Goal: Information Seeking & Learning: Learn about a topic

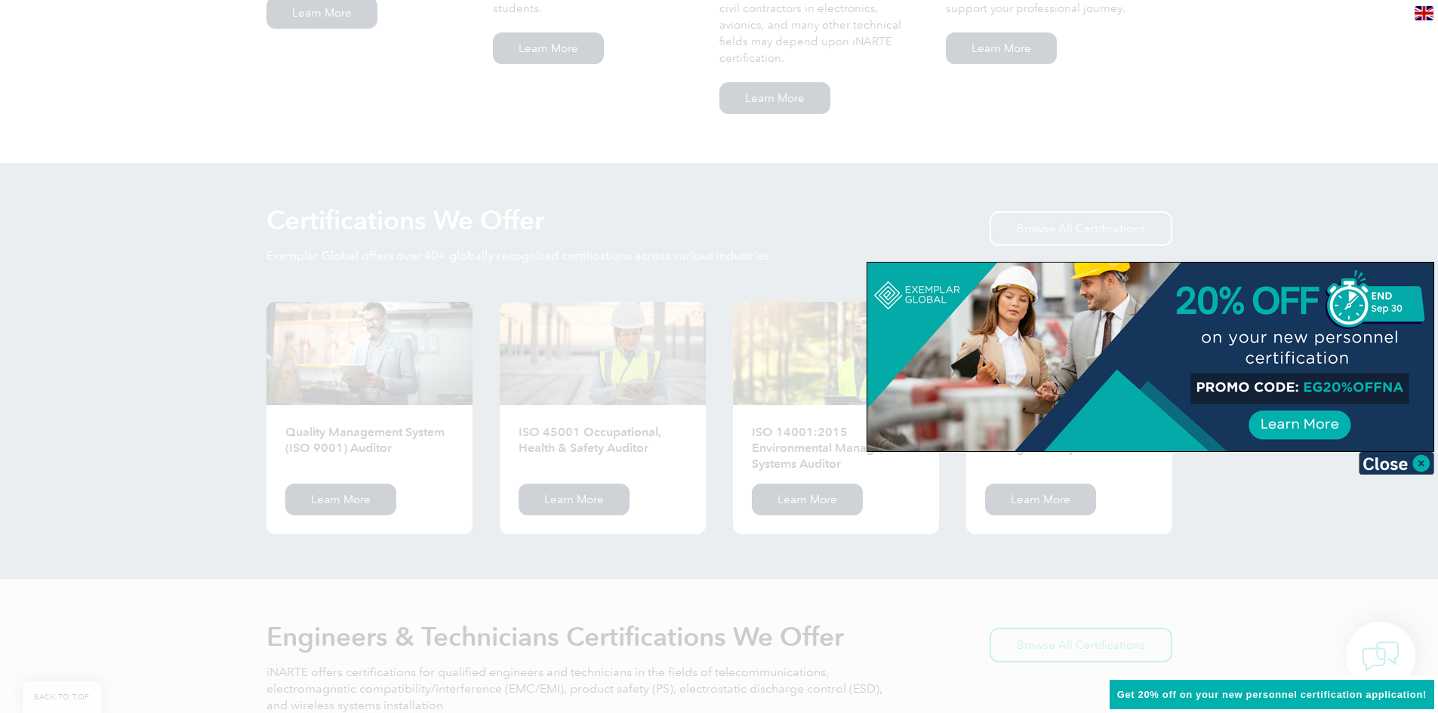
scroll to position [1359, 0]
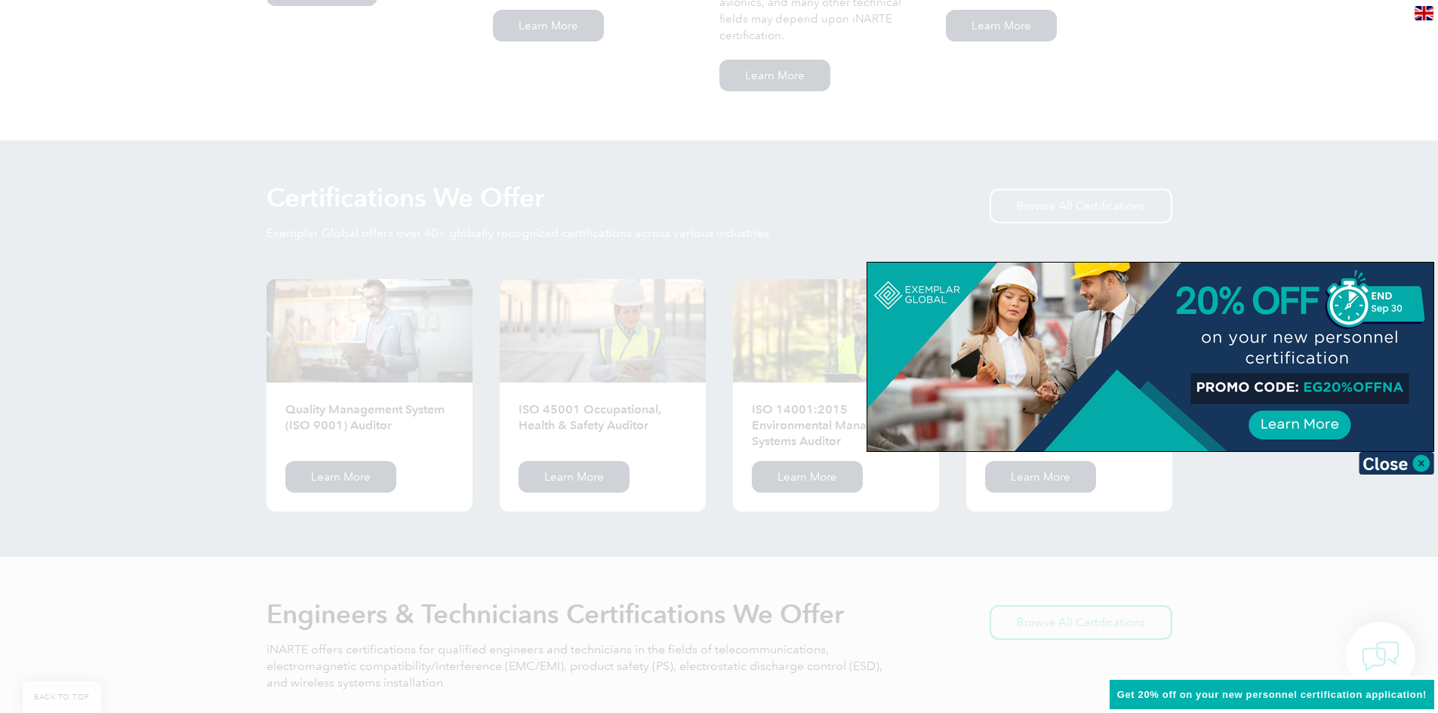
click at [1301, 425] on div at bounding box center [1150, 357] width 566 height 189
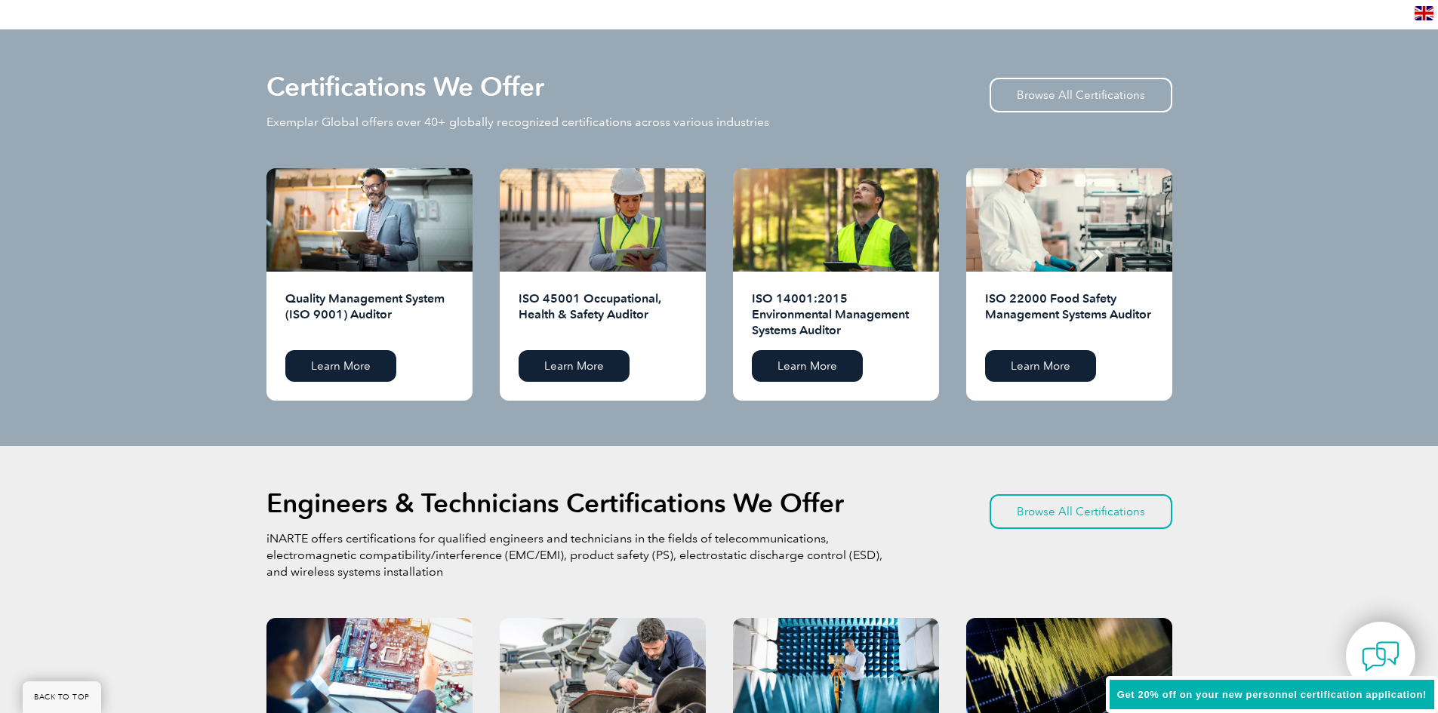
scroll to position [1434, 0]
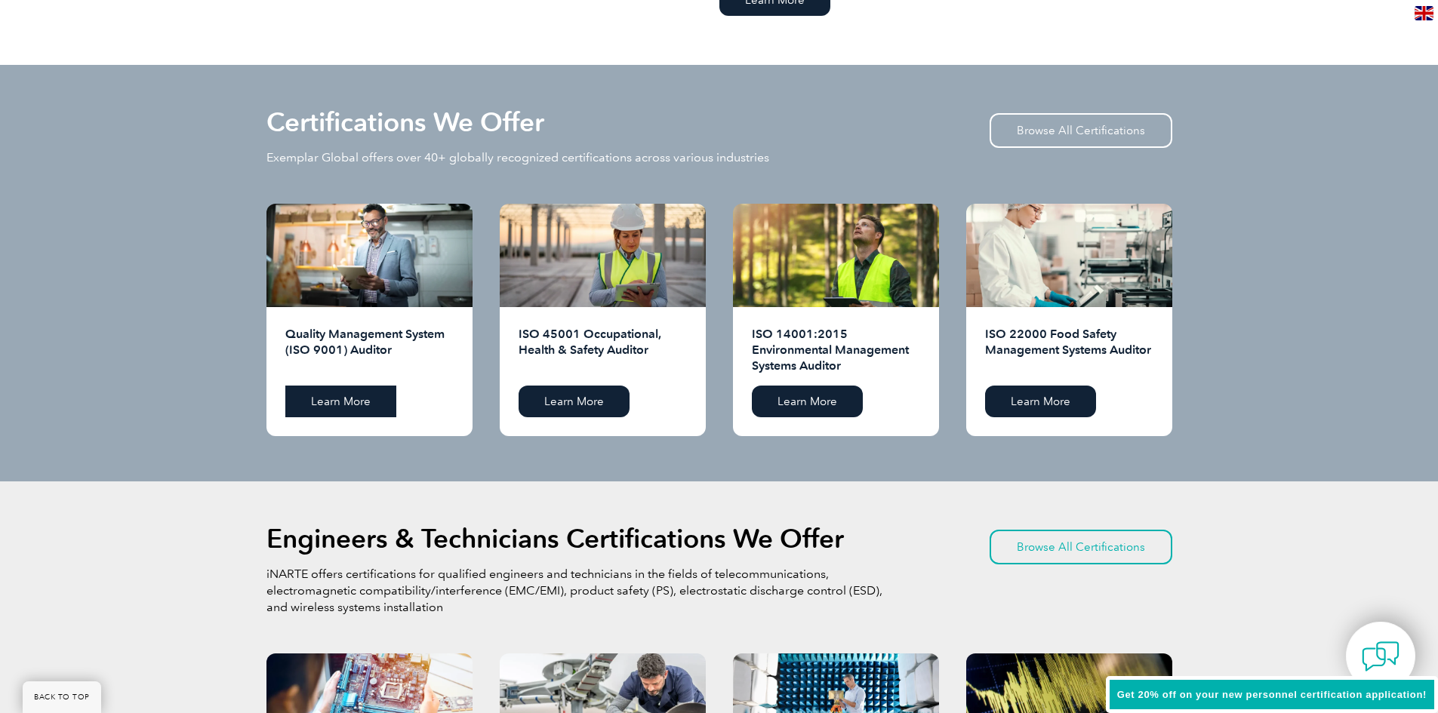
click at [322, 388] on link "Learn More" at bounding box center [340, 402] width 111 height 32
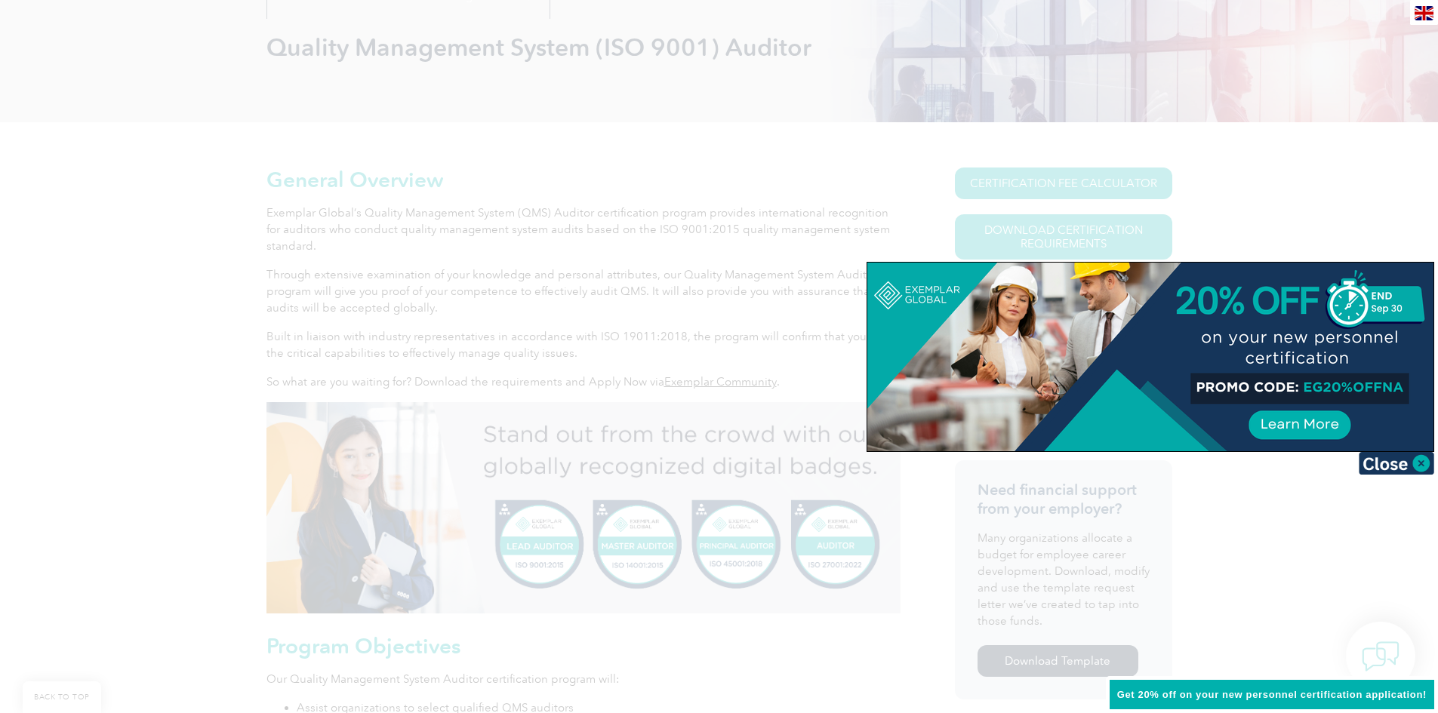
scroll to position [292, 0]
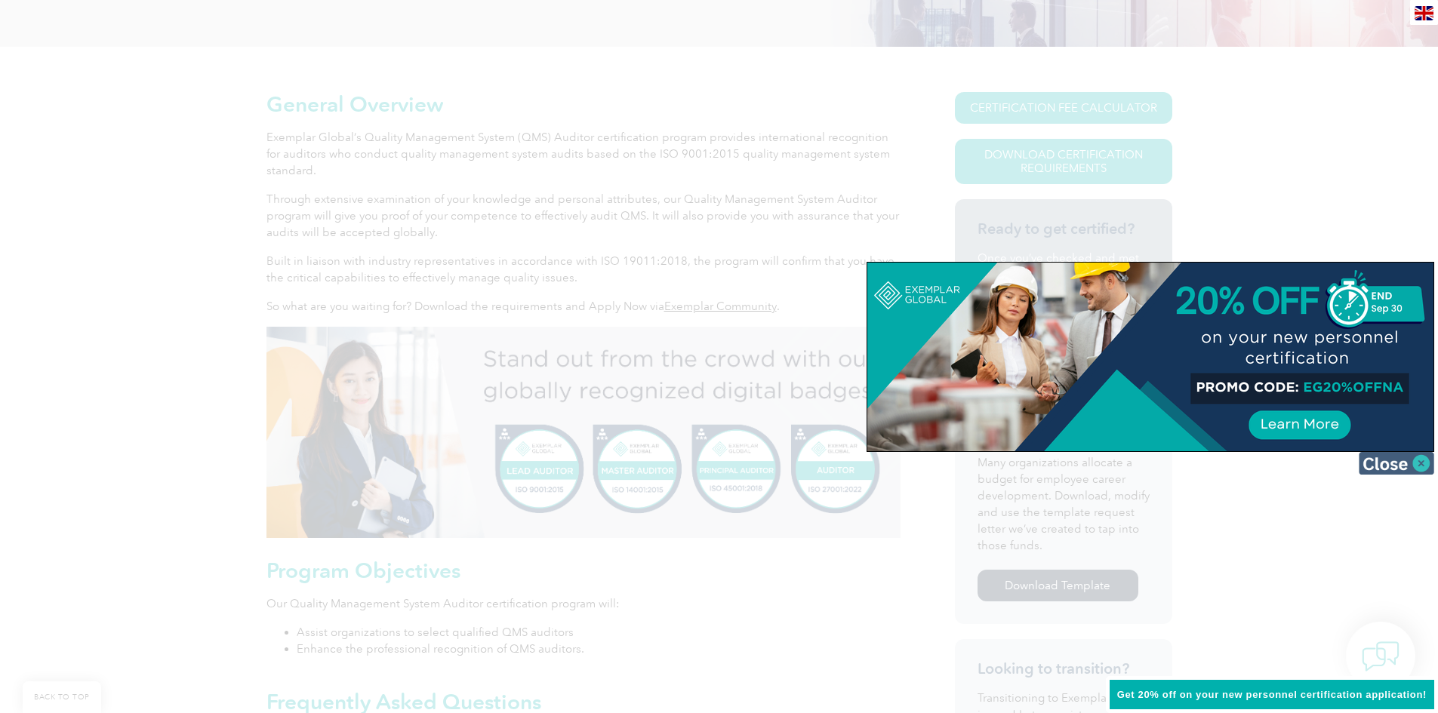
click at [1379, 465] on img at bounding box center [1396, 463] width 75 height 23
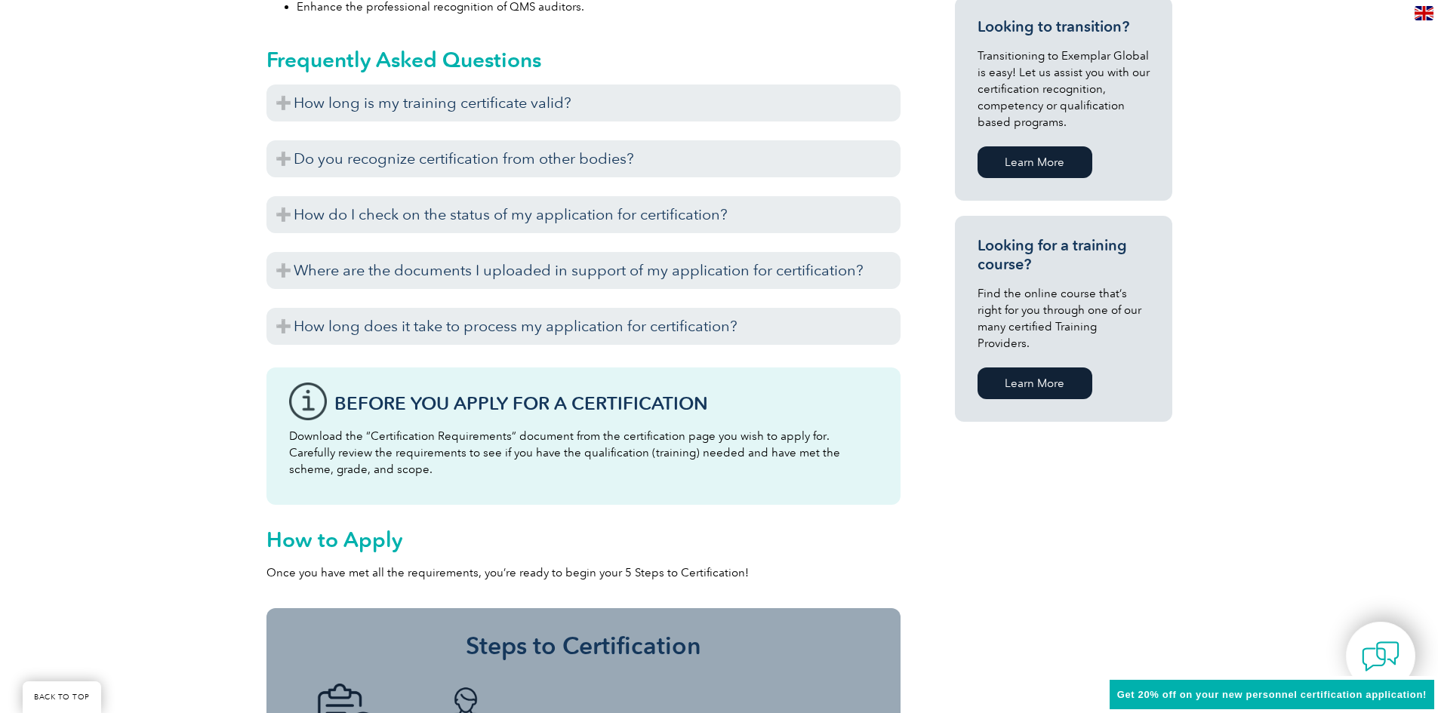
scroll to position [972, 0]
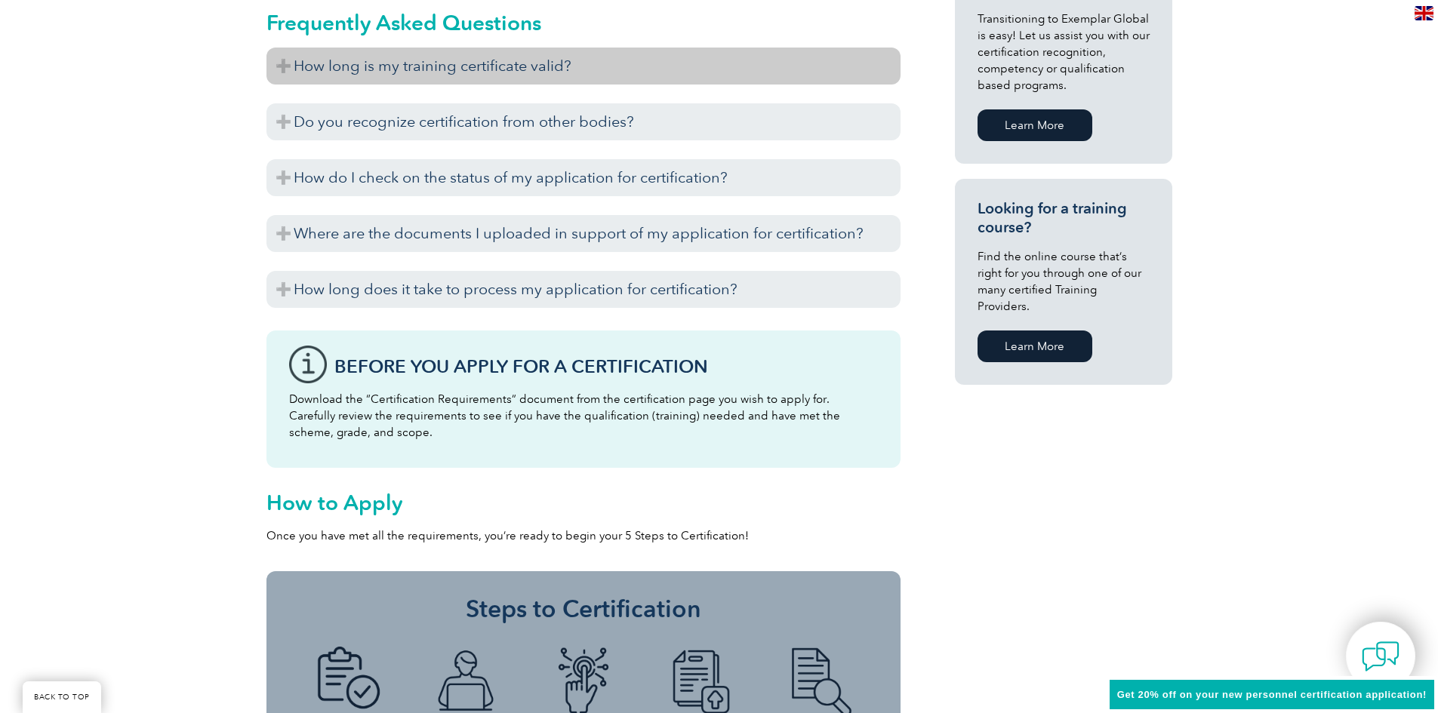
click at [285, 69] on h3 "How long is my training certificate valid?" at bounding box center [584, 66] width 634 height 37
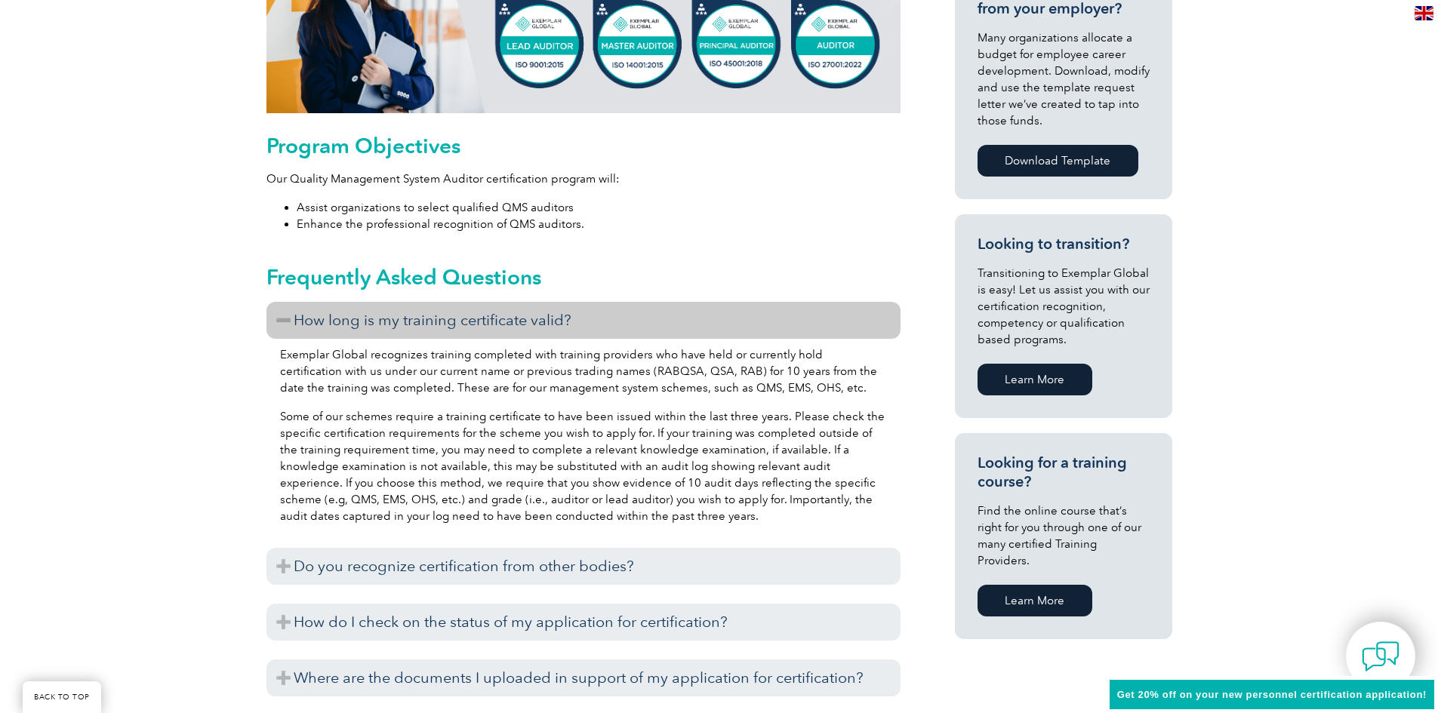
scroll to position [745, 0]
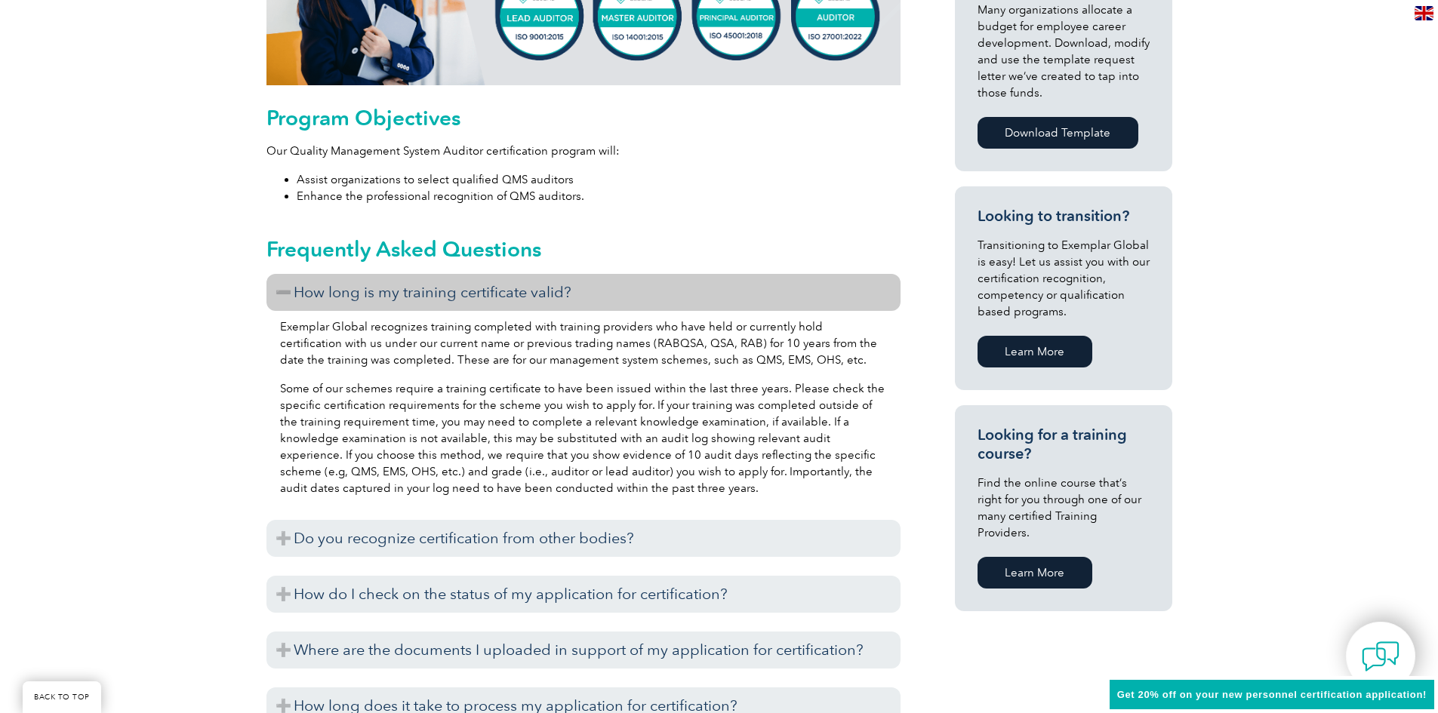
click at [1020, 557] on link "Learn More" at bounding box center [1035, 573] width 115 height 32
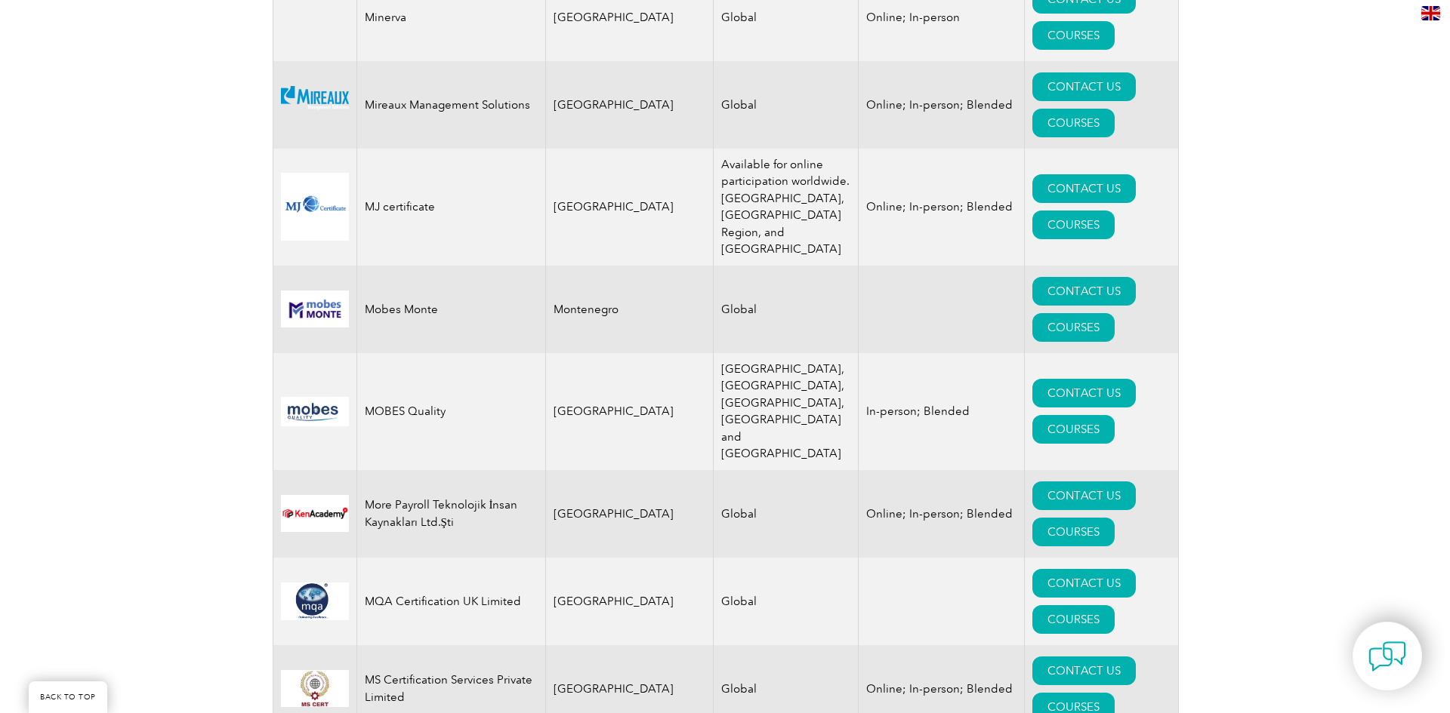
scroll to position [15402, 0]
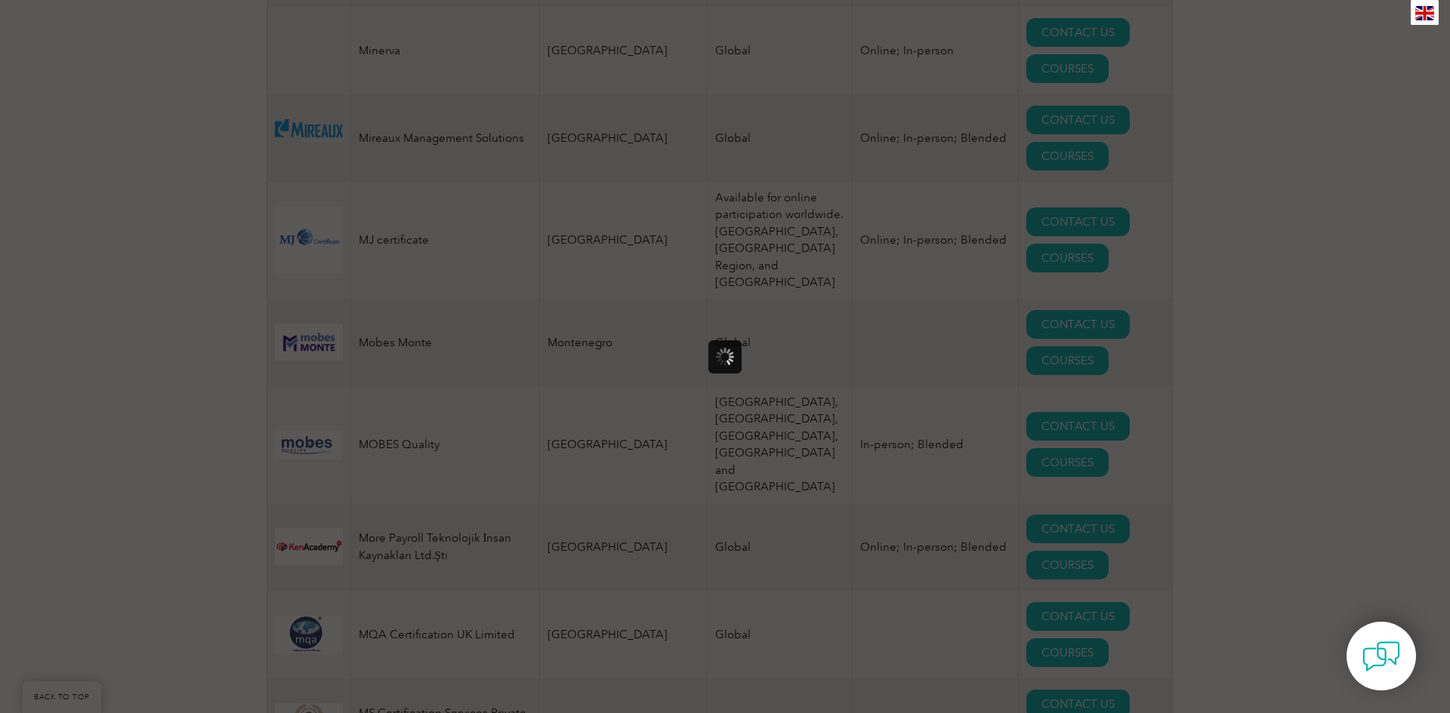
scroll to position [0, 0]
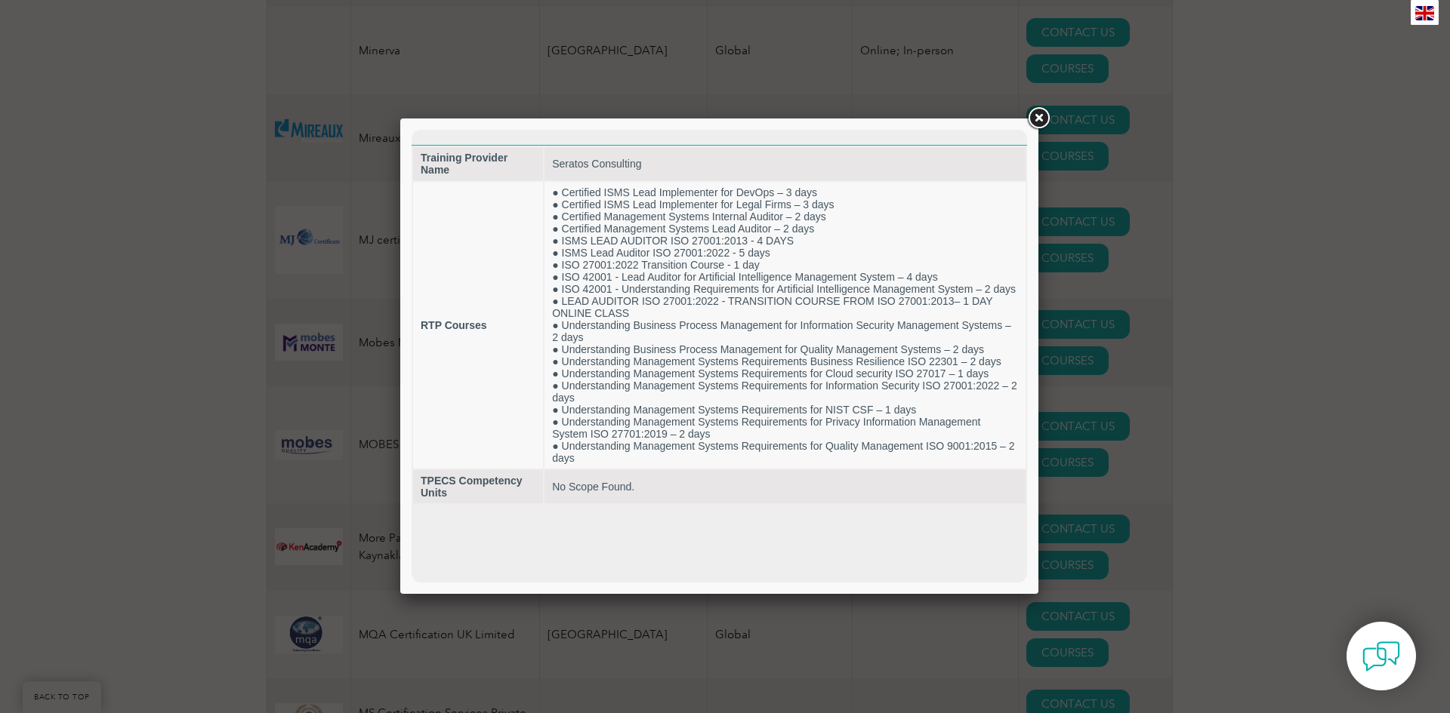
click at [1037, 116] on link at bounding box center [1038, 118] width 27 height 27
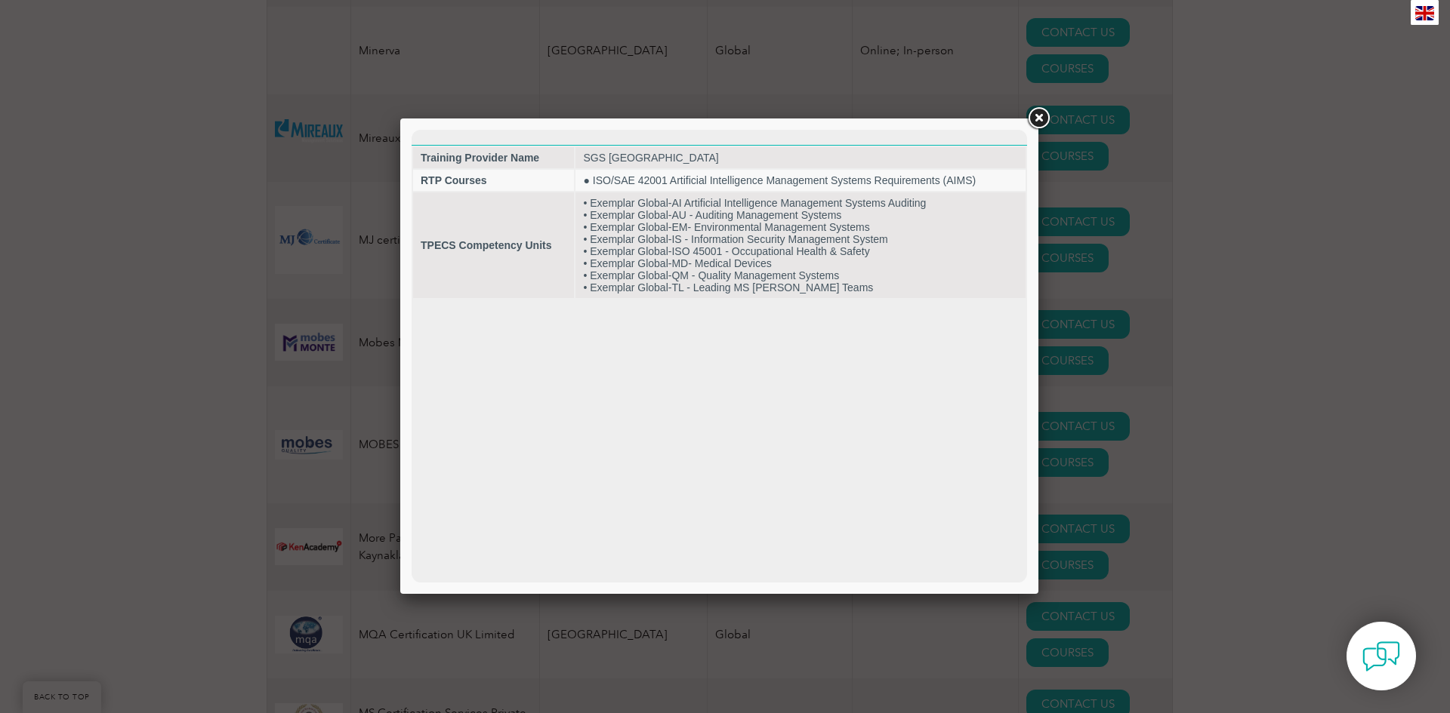
click at [1037, 119] on link at bounding box center [1038, 118] width 27 height 27
